Goal: Task Accomplishment & Management: Use online tool/utility

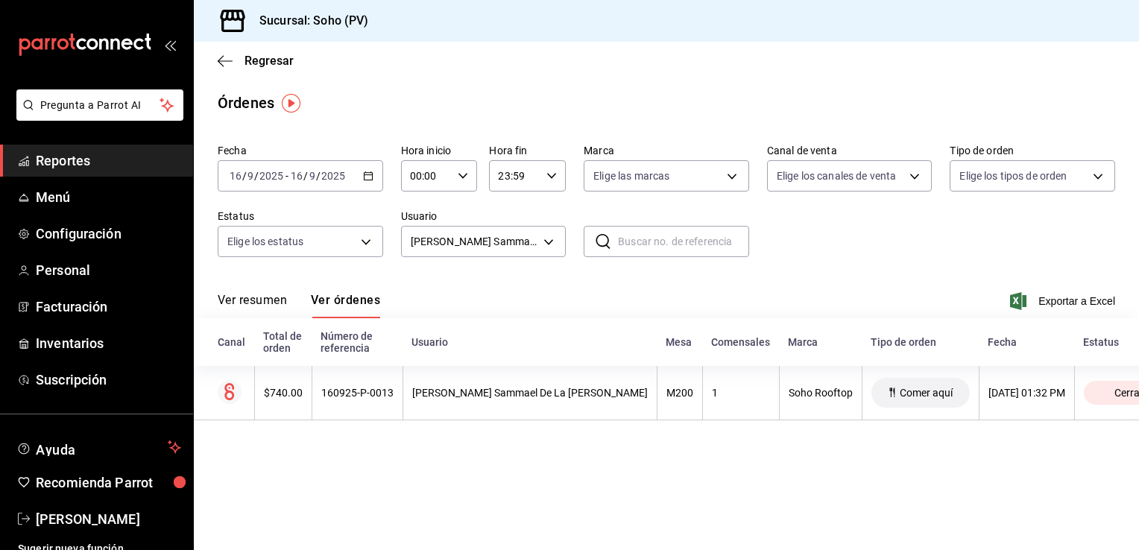
click at [365, 174] on icon "button" at bounding box center [368, 176] width 10 height 10
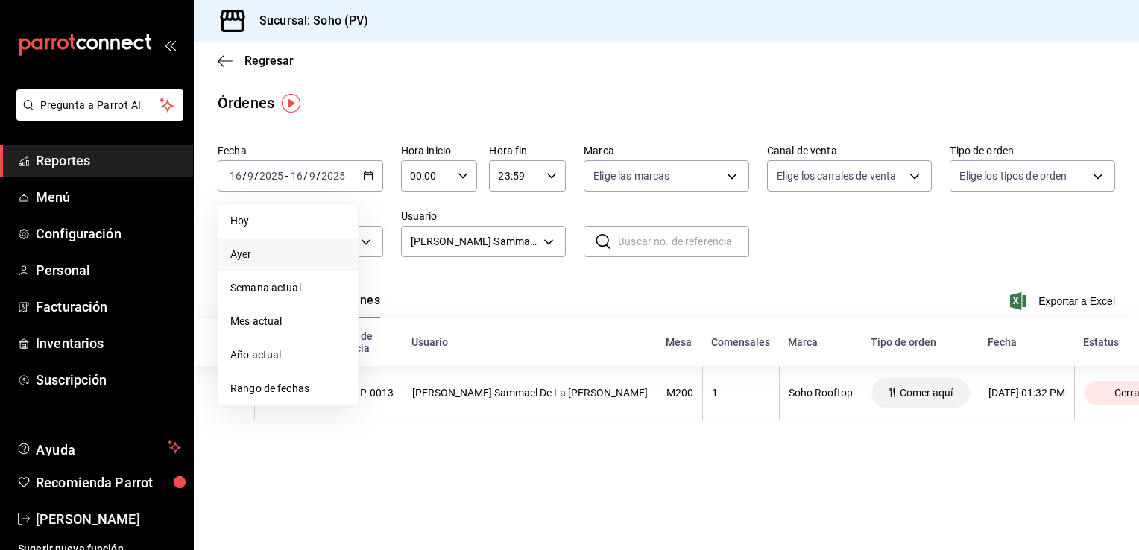
click at [240, 254] on span "Ayer" at bounding box center [288, 255] width 116 height 16
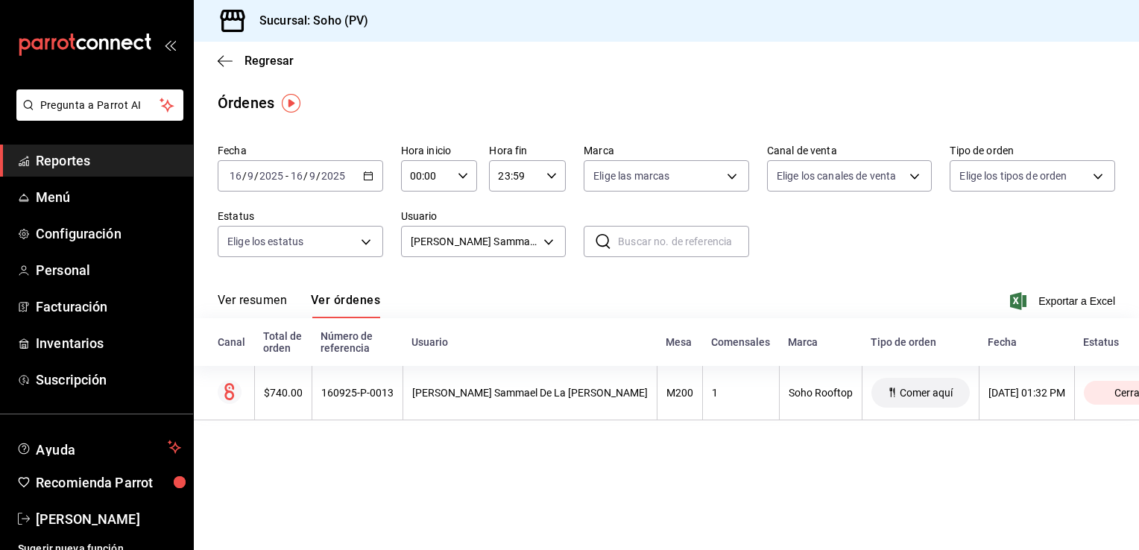
click at [368, 176] on icon "button" at bounding box center [368, 176] width 10 height 10
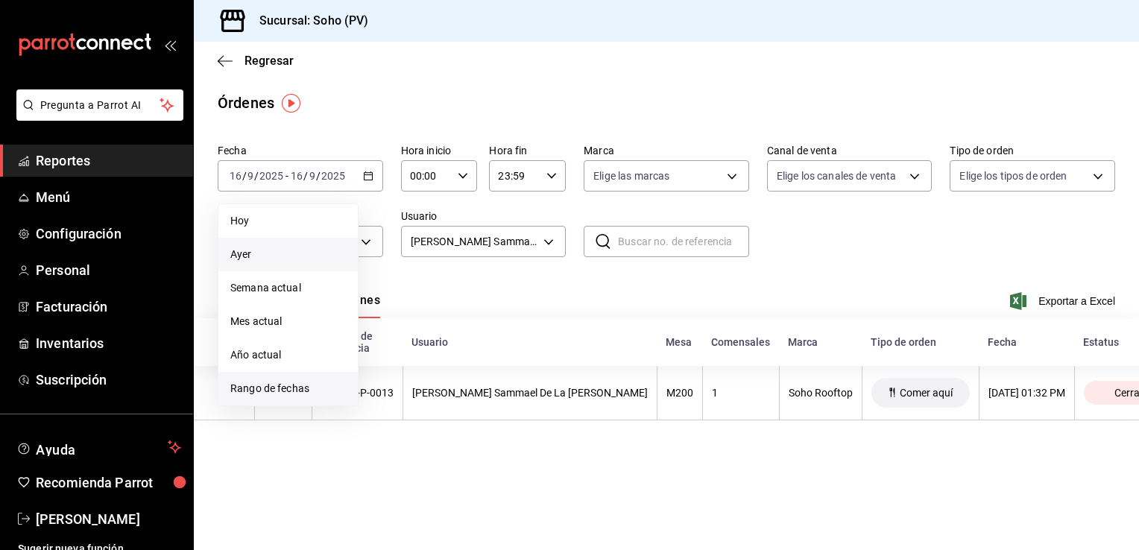
click at [280, 392] on span "Rango de fechas" at bounding box center [288, 389] width 116 height 16
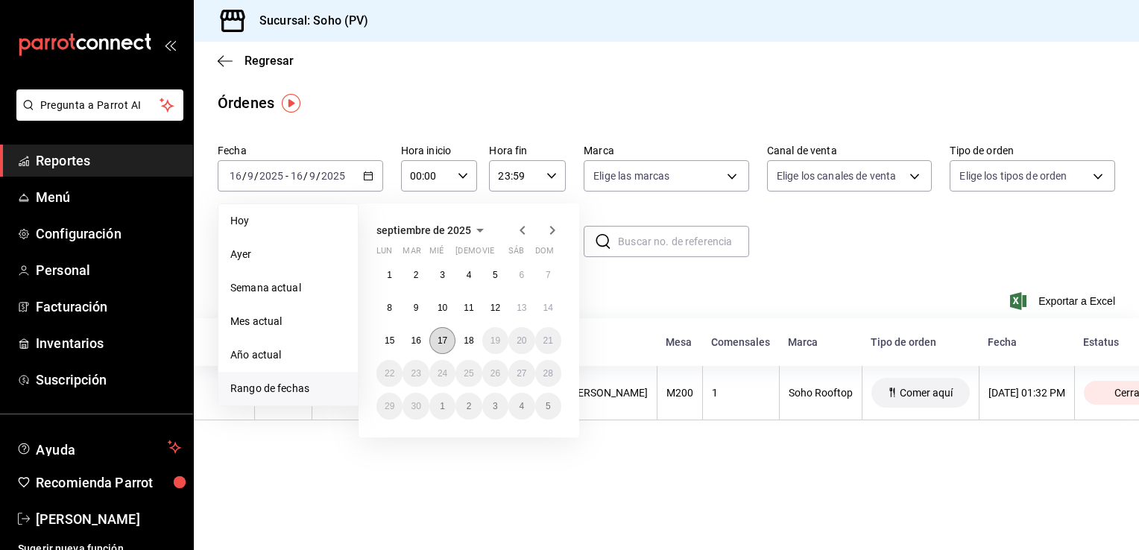
click at [443, 341] on abbr "17" at bounding box center [442, 340] width 10 height 10
click at [442, 341] on abbr "17" at bounding box center [442, 340] width 10 height 10
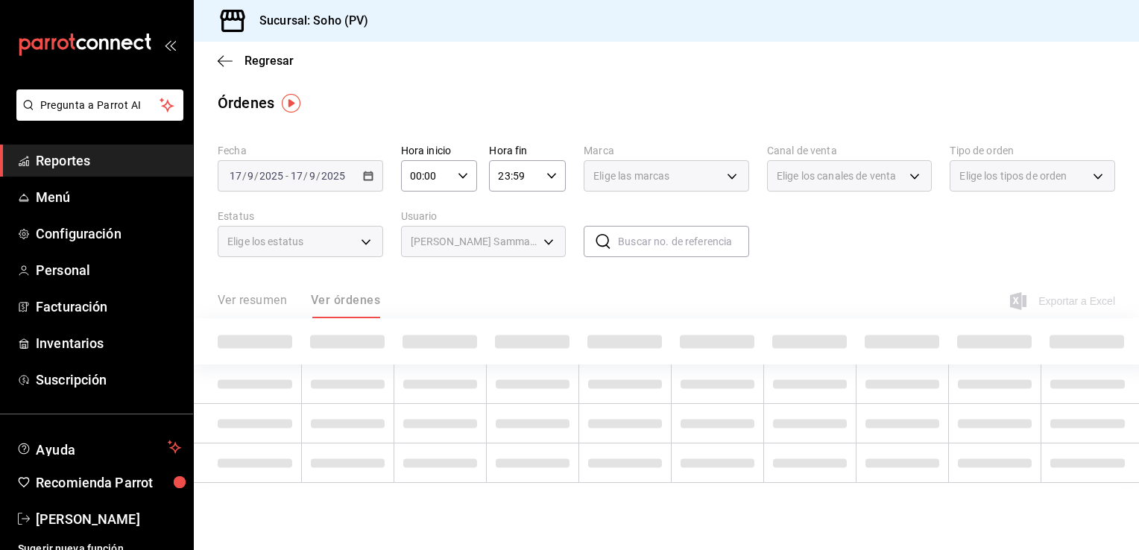
click at [442, 341] on span at bounding box center [439, 341] width 75 height 13
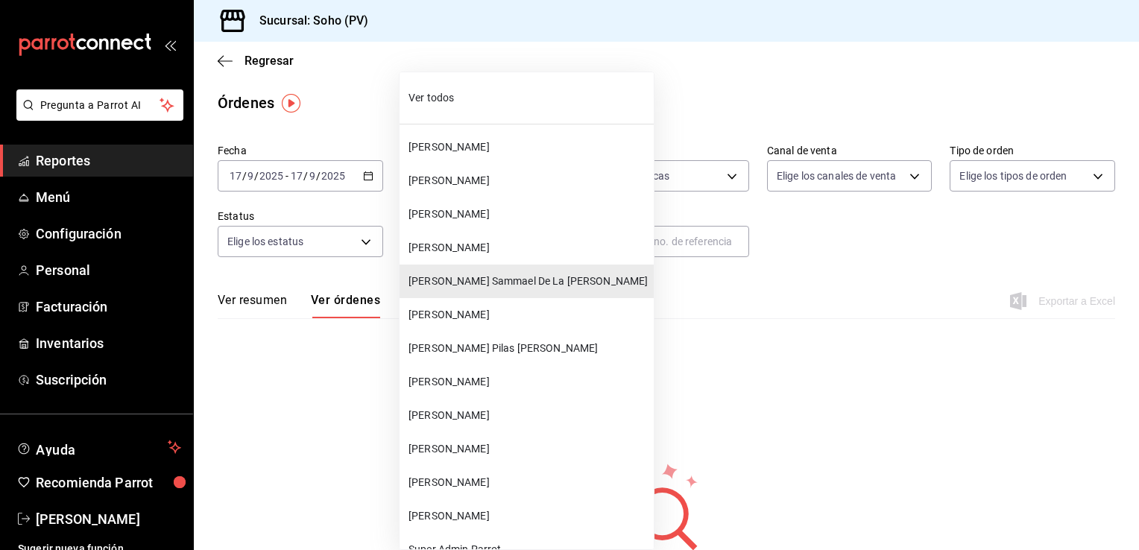
click at [546, 238] on body "Pregunta a Parrot AI Reportes Menú Configuración Personal Facturación Inventari…" at bounding box center [569, 275] width 1139 height 550
click at [459, 319] on span "[PERSON_NAME]" at bounding box center [527, 315] width 239 height 16
type input "2dfe12cf-ba41-4a7b-8b30-25049eec9029"
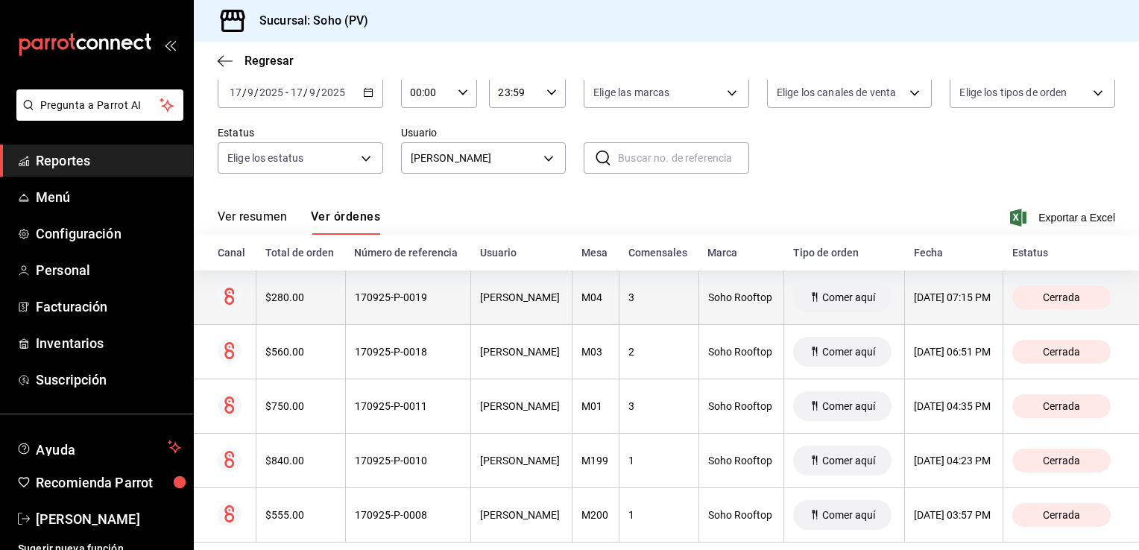
scroll to position [112, 0]
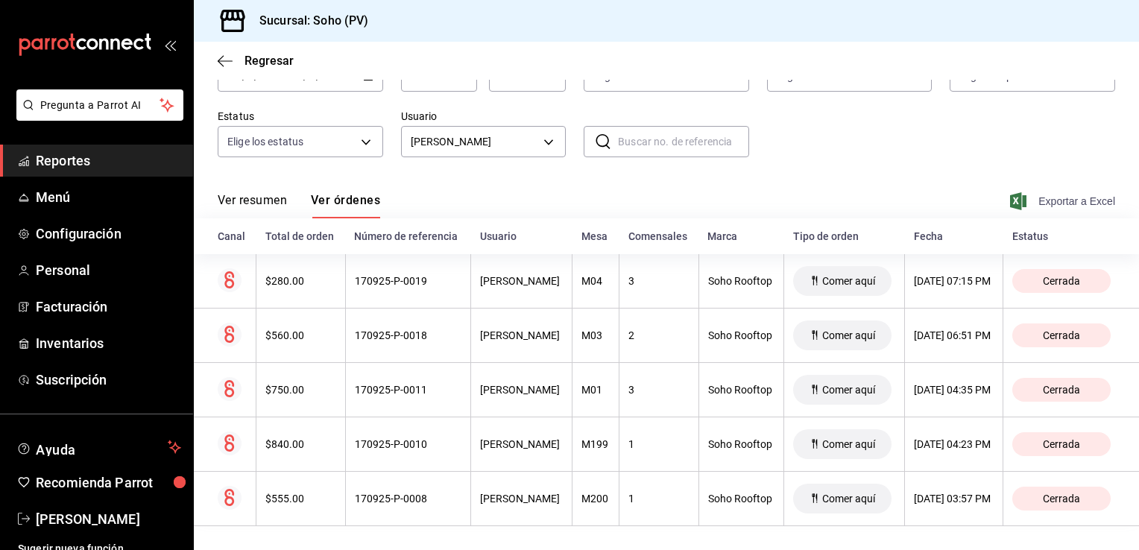
click at [1037, 194] on span "Exportar a Excel" at bounding box center [1064, 201] width 102 height 18
